Goal: Task Accomplishment & Management: Complete application form

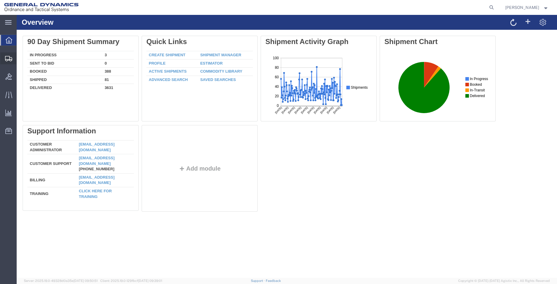
click at [0, 0] on span "Create Shipment" at bounding box center [0, 0] width 0 height 0
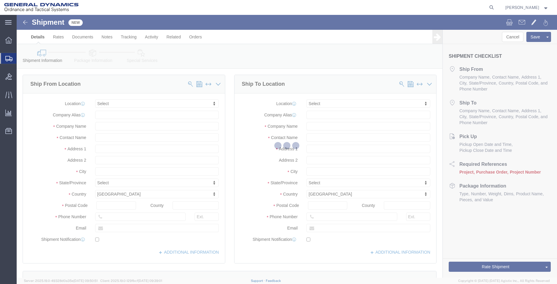
select select
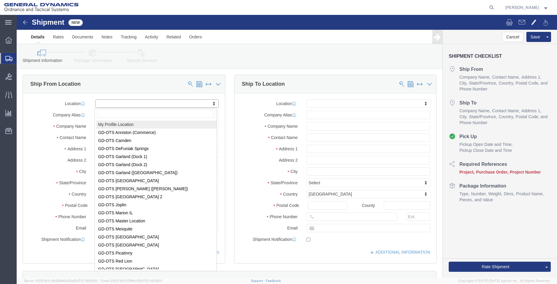
select select "MYPROFILE"
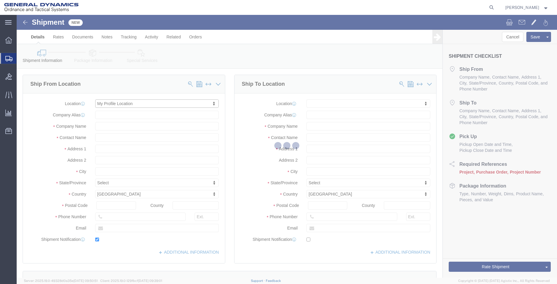
type input "[STREET_ADDRESS]"
type input "36207"
type input "2568351660"
type input "2358"
type input "[EMAIL_ADDRESS][PERSON_NAME][DOMAIN_NAME]"
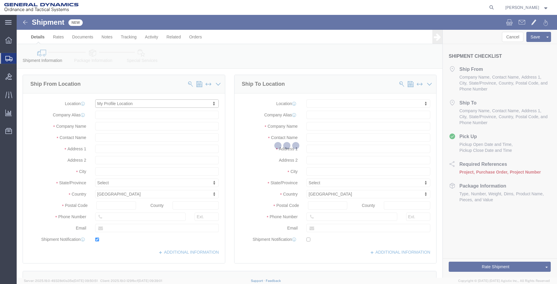
checkbox input "true"
type input "General Dynamics - OTS"
type input "[PERSON_NAME]"
type input "Anniston"
select select "AL"
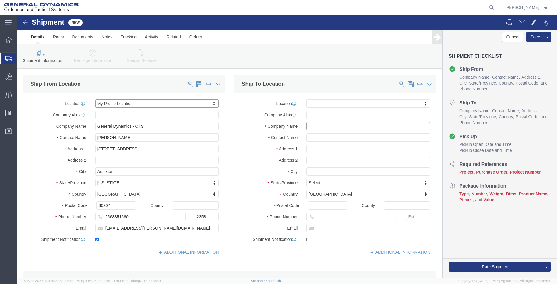
click input "text"
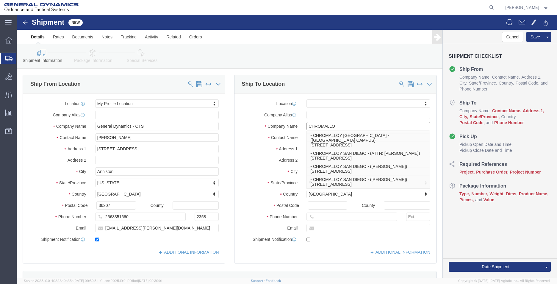
type input "CHROMALLOY [GEOGRAPHIC_DATA]"
select select
type input "[STREET_ADDRESS]"
type input "92121"
type input "[PHONE_NUMBER]"
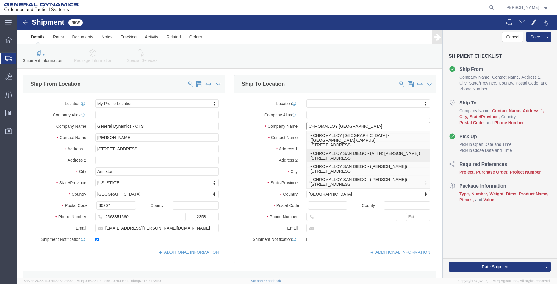
type input "ATTN: [PERSON_NAME]"
type input "[GEOGRAPHIC_DATA]"
select select "CA"
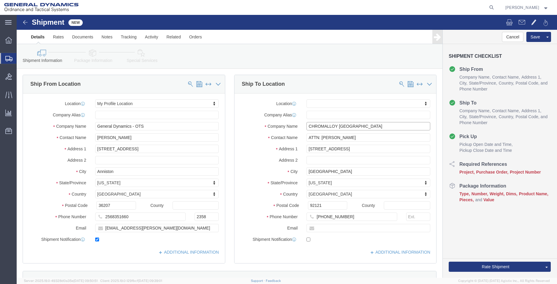
type input "CHROMALLOY [GEOGRAPHIC_DATA]"
drag, startPoint x: 357, startPoint y: 118, endPoint x: 271, endPoint y: 122, distance: 86.1
click div "Contact Name ATTN: [PERSON_NAME]"
type input "RECEIVING"
type input "[EMAIL_ADDRESS][PERSON_NAME][DOMAIN_NAME]"
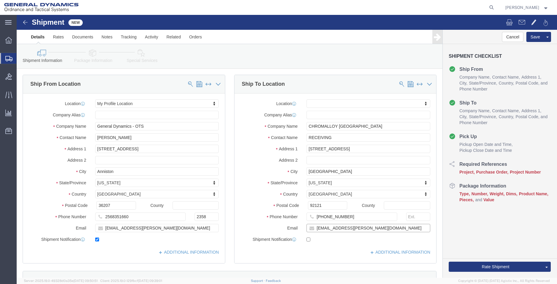
checkbox input "true"
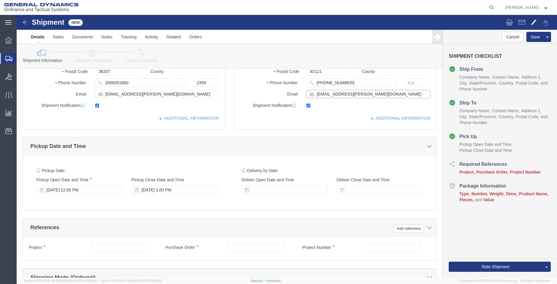
scroll to position [208, 0]
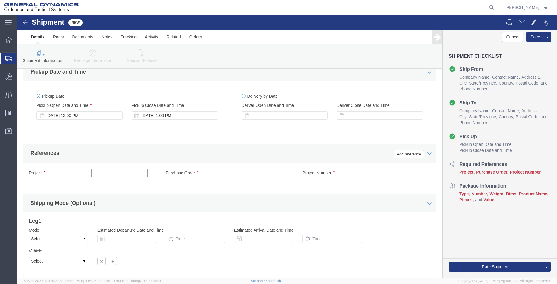
click input "text"
type input "AMRAAM"
type input "93394"
type input "45000006"
click select "Select Air Less than Truckload Multi-Leg Ocean Freight Rail Small Parcel Truckl…"
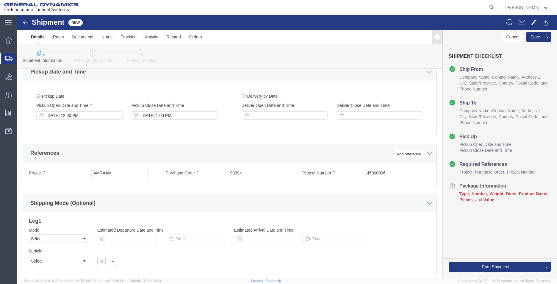
select select "SMAL"
click select "Select Air Less than Truckload Multi-Leg Ocean Freight Rail Small Parcel Truckl…"
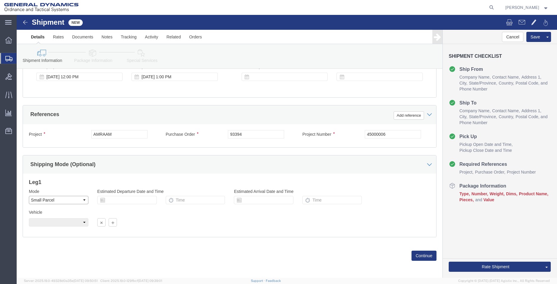
scroll to position [248, 0]
click button "Continue"
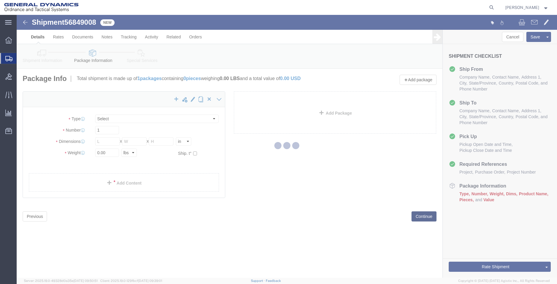
select select "YRPK"
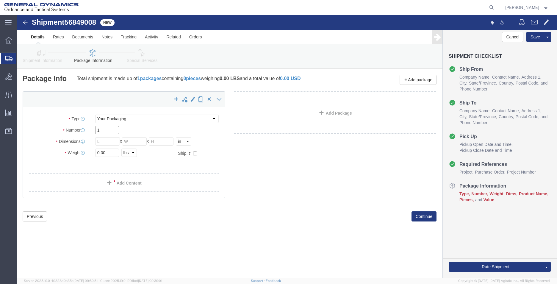
drag, startPoint x: 80, startPoint y: 116, endPoint x: 61, endPoint y: 117, distance: 19.4
click div "Number 1"
type input "2"
type input "26"
type input "16"
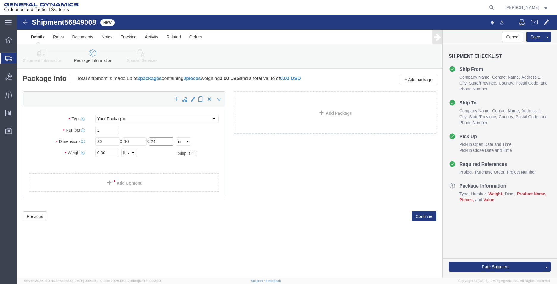
type input "24"
drag, startPoint x: 94, startPoint y: 139, endPoint x: 65, endPoint y: 139, distance: 29.8
click div "Weight 0.00 Select kgs lbs Ship. t°"
type input "126"
click link "Add Content"
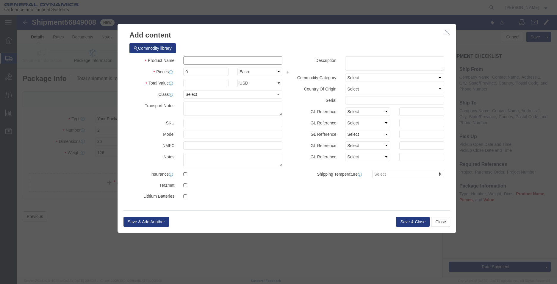
click input "text"
type input "METAL PARTS"
drag, startPoint x: 182, startPoint y: 56, endPoint x: 157, endPoint y: 56, distance: 25.0
click div "Pieces 0 Select Bag Barrels 100Board Feet Bottle Box Blister Pack Carats Can Ca…"
type input "40"
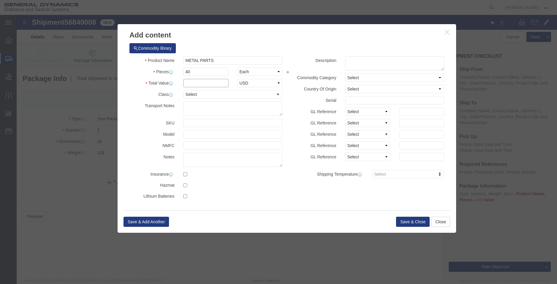
click input "text"
type input "1"
click button "Save & Close"
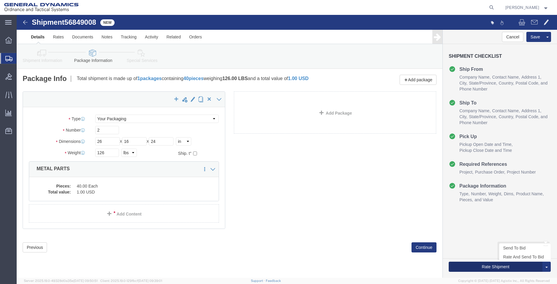
click button "Rate Shipment"
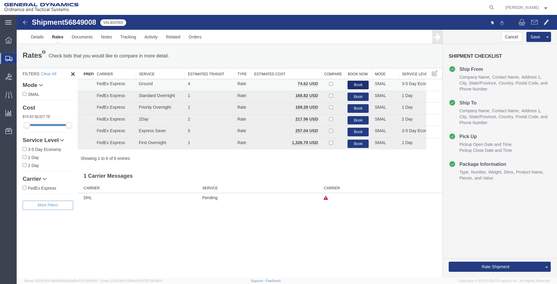
click at [358, 85] on button "Book" at bounding box center [358, 85] width 21 height 9
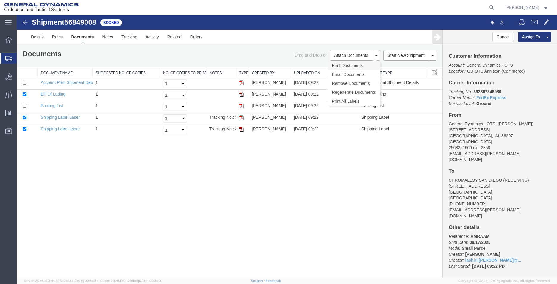
click at [344, 67] on link "Print Documents" at bounding box center [354, 65] width 52 height 9
click at [357, 66] on link "Print Documents" at bounding box center [354, 65] width 52 height 9
click at [0, 0] on span "Create Shipment" at bounding box center [0, 0] width 0 height 0
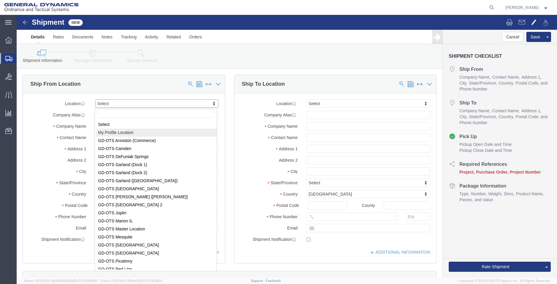
select select "MYPROFILE"
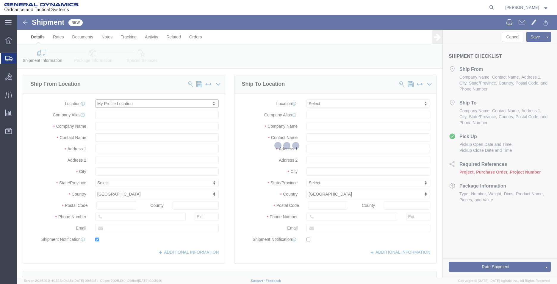
type input "[STREET_ADDRESS]"
type input "36207"
type input "2568351660"
type input "2358"
type input "[EMAIL_ADDRESS][PERSON_NAME][DOMAIN_NAME]"
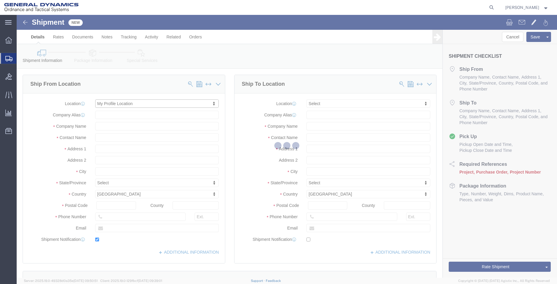
checkbox input "true"
type input "General Dynamics - OTS"
type input "[PERSON_NAME]"
type input "Anniston"
select select "AL"
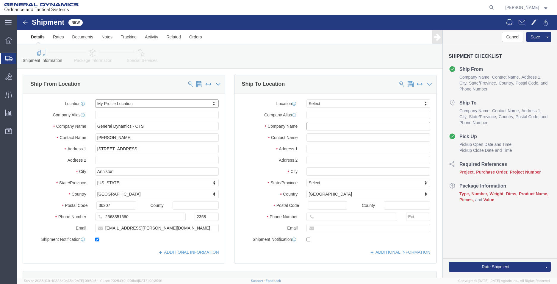
click input "text"
type input "RENISHAW"
type input "AR # 254916"
type input "1001 [PERSON_NAME] DR"
type input "[GEOGRAPHIC_DATA]"
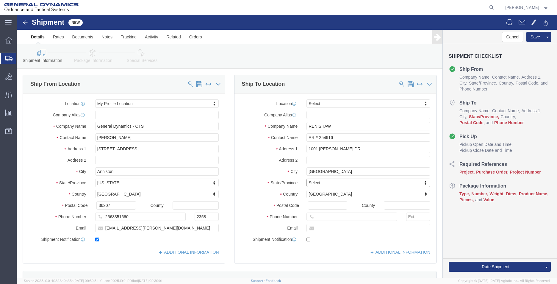
type input "I"
type input "IL"
select select "IL"
type input "60118"
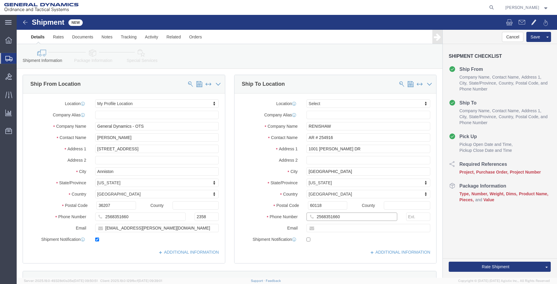
type input "2568351660"
type input "[EMAIL_ADDRESS][PERSON_NAME][DOMAIN_NAME]"
checkbox input "true"
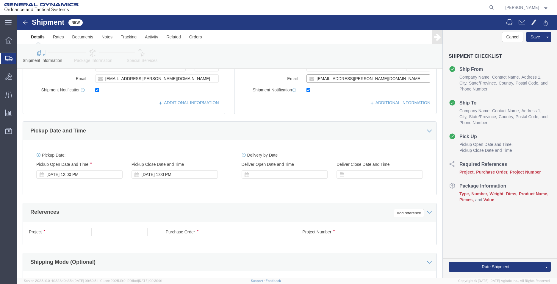
scroll to position [208, 0]
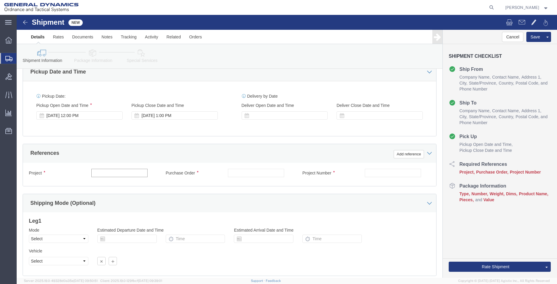
click input "text"
type input "555000"
click select "Select Air Less than Truckload Multi-Leg Ocean Freight Rail Small Parcel Truckl…"
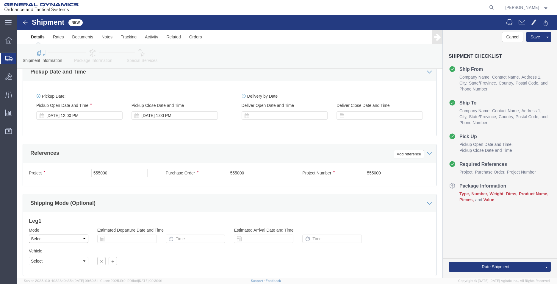
select select "SMAL"
click select "Select Air Less than Truckload Multi-Leg Ocean Freight Rail Small Parcel Truckl…"
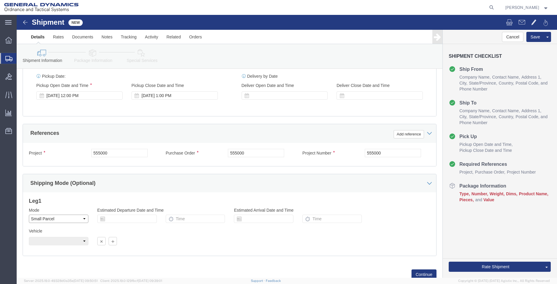
scroll to position [248, 0]
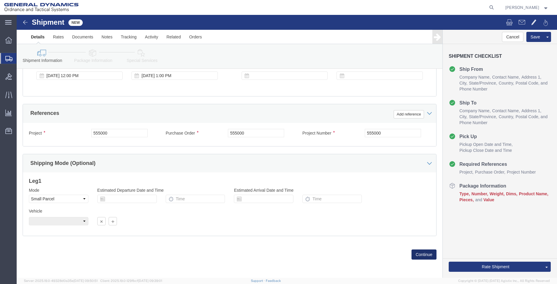
click button "Continue"
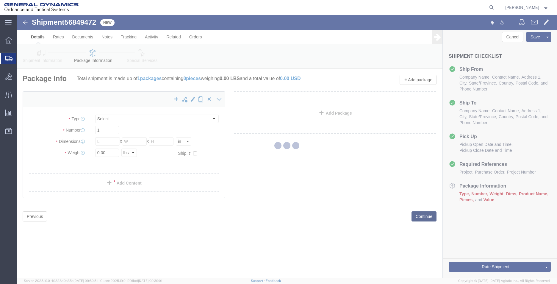
select select "YRPK"
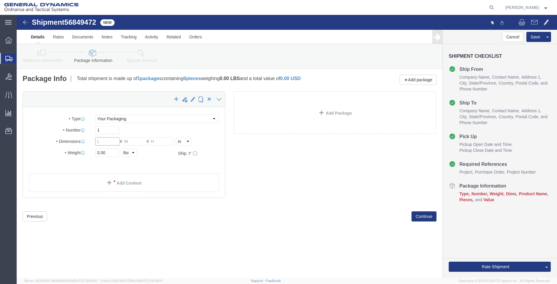
click input "text"
type input "12"
type input "10"
type input "6"
drag, startPoint x: 95, startPoint y: 137, endPoint x: 44, endPoint y: 129, distance: 51.5
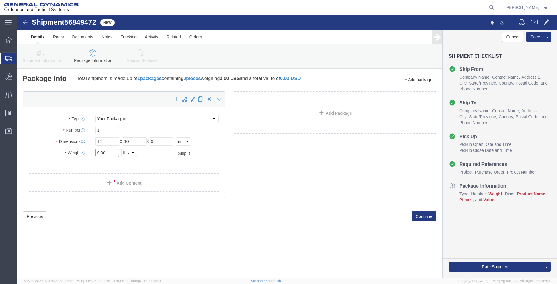
click div "Package Type Select Envelope Large Box Medium Box PAK Rack Small Box Tube Your …"
type input "5"
click link "Add Content"
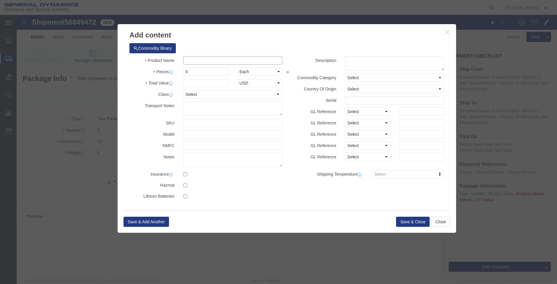
click input "text"
type input "AR 254916"
click input "0"
click input "text"
type input "1"
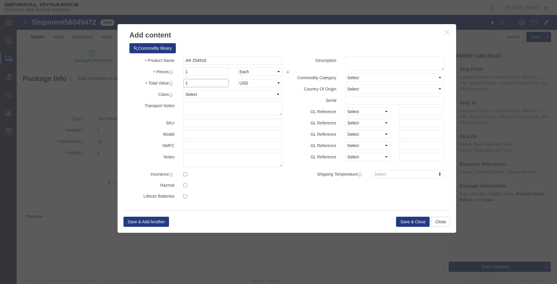
type input "1"
click div "Save & Add Another Save & Close Close"
click button "Save & Close"
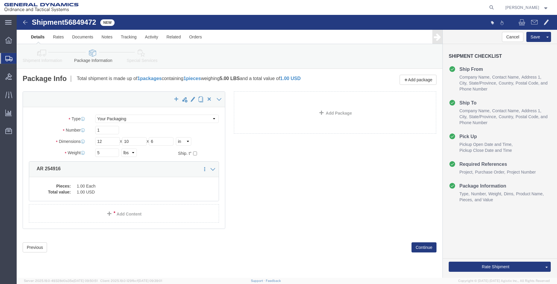
click link "Details"
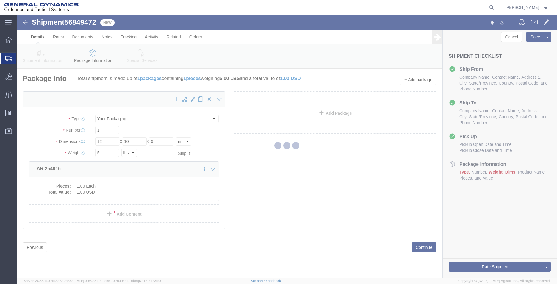
select select "318"
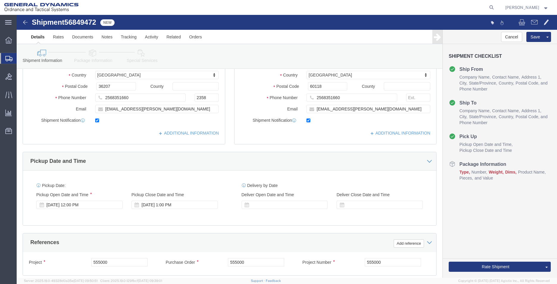
scroll to position [248, 0]
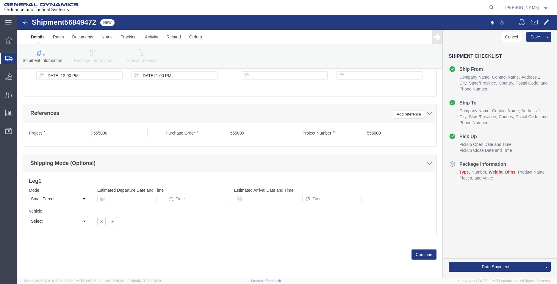
drag, startPoint x: 239, startPoint y: 118, endPoint x: 174, endPoint y: 116, distance: 65.5
click div "Purchase Order 555000"
type input "119514"
click button "Continue"
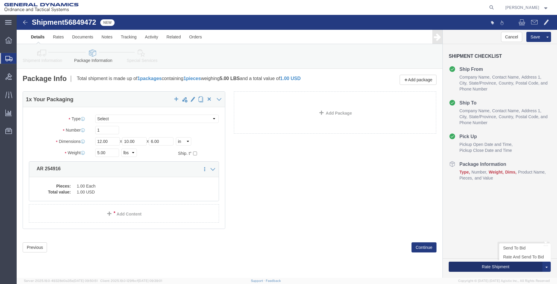
click button "Rate Shipment"
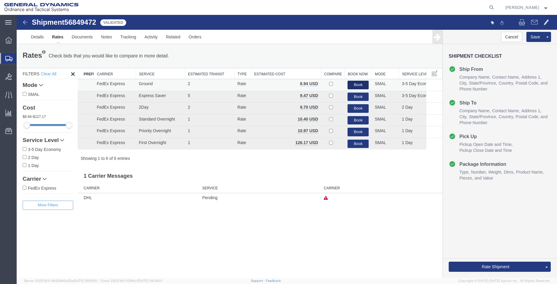
click at [357, 83] on button "Book" at bounding box center [358, 85] width 21 height 9
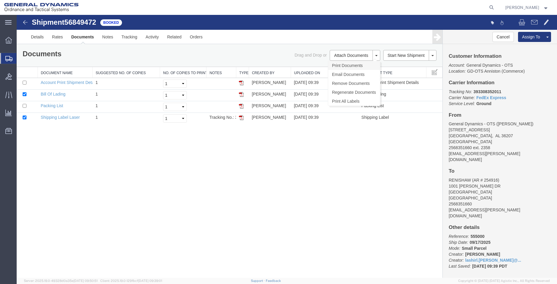
click at [356, 65] on link "Print Documents" at bounding box center [354, 65] width 52 height 9
